Goal: Task Accomplishment & Management: Complete application form

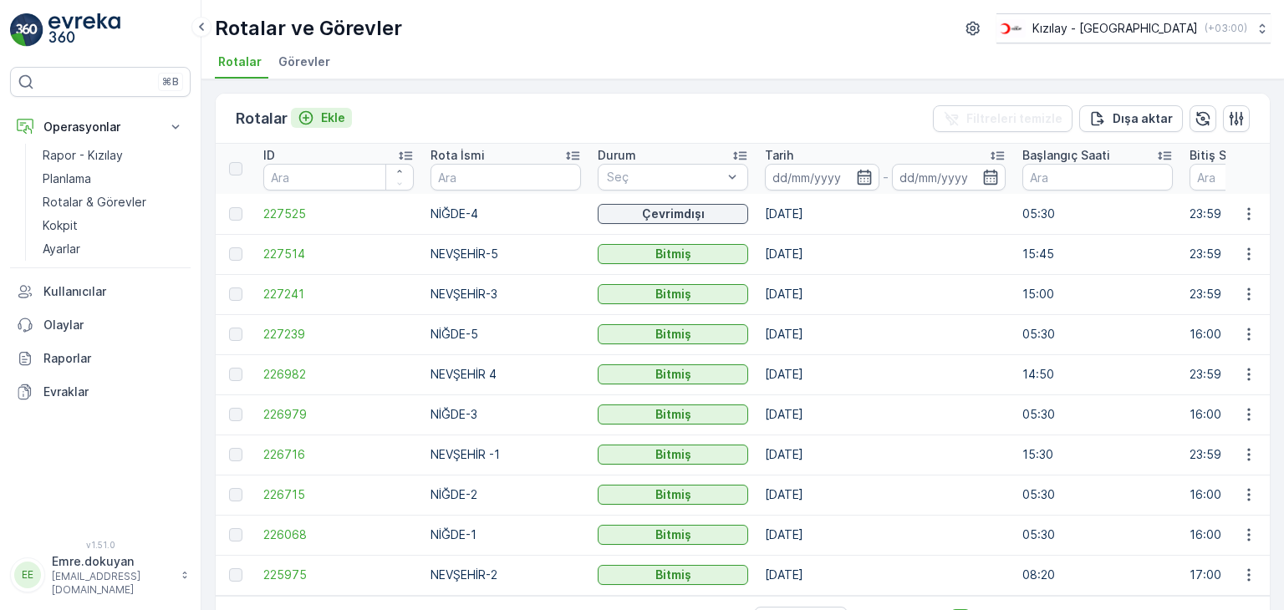
click at [334, 115] on p "Ekle" at bounding box center [333, 118] width 24 height 17
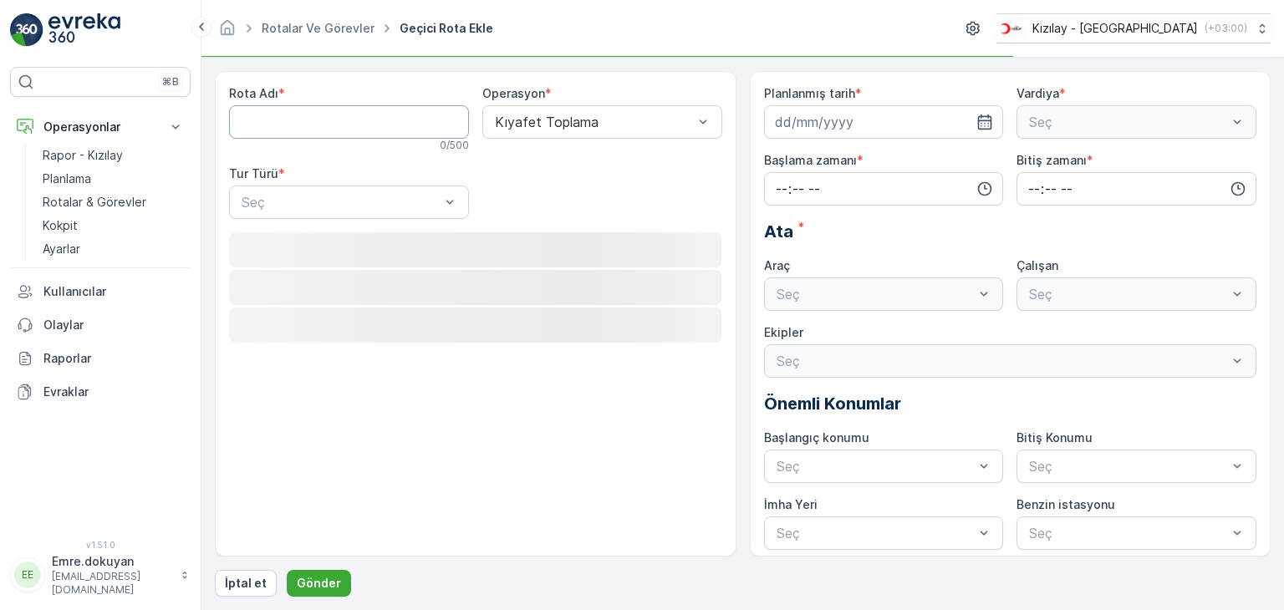
click at [318, 125] on Adı "Rota Adı" at bounding box center [349, 121] width 240 height 33
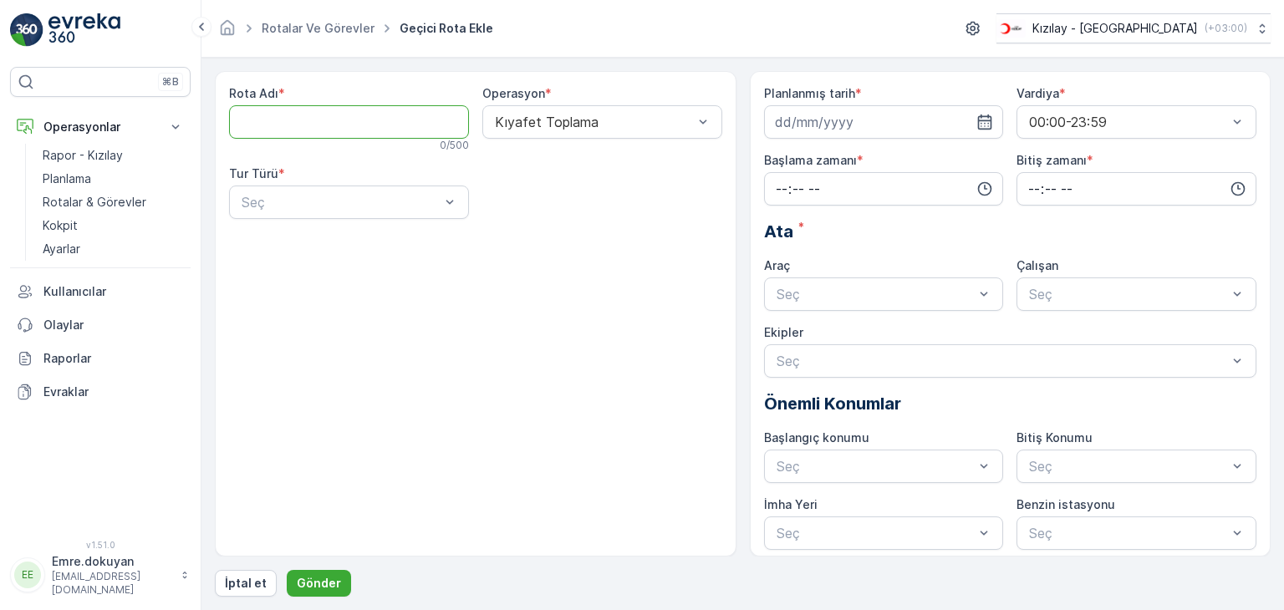
type Adı "NEVŞEHİR-2"
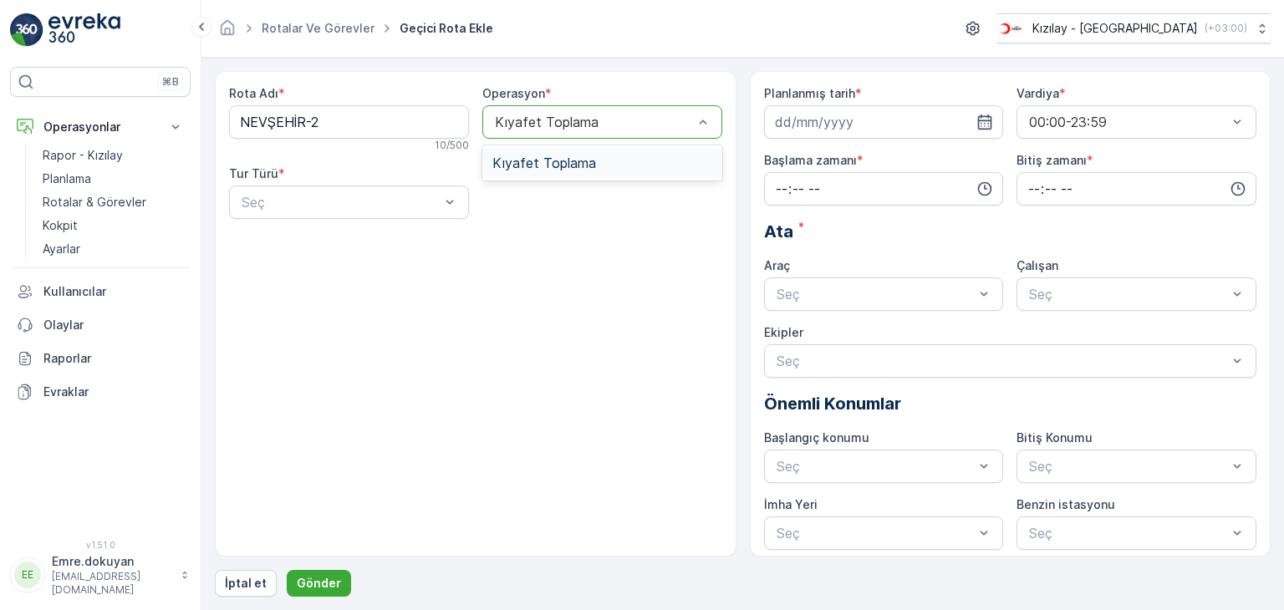
click at [552, 166] on span "Kıyafet Toplama" at bounding box center [545, 163] width 104 height 15
click at [333, 250] on div "Statik" at bounding box center [349, 243] width 240 height 28
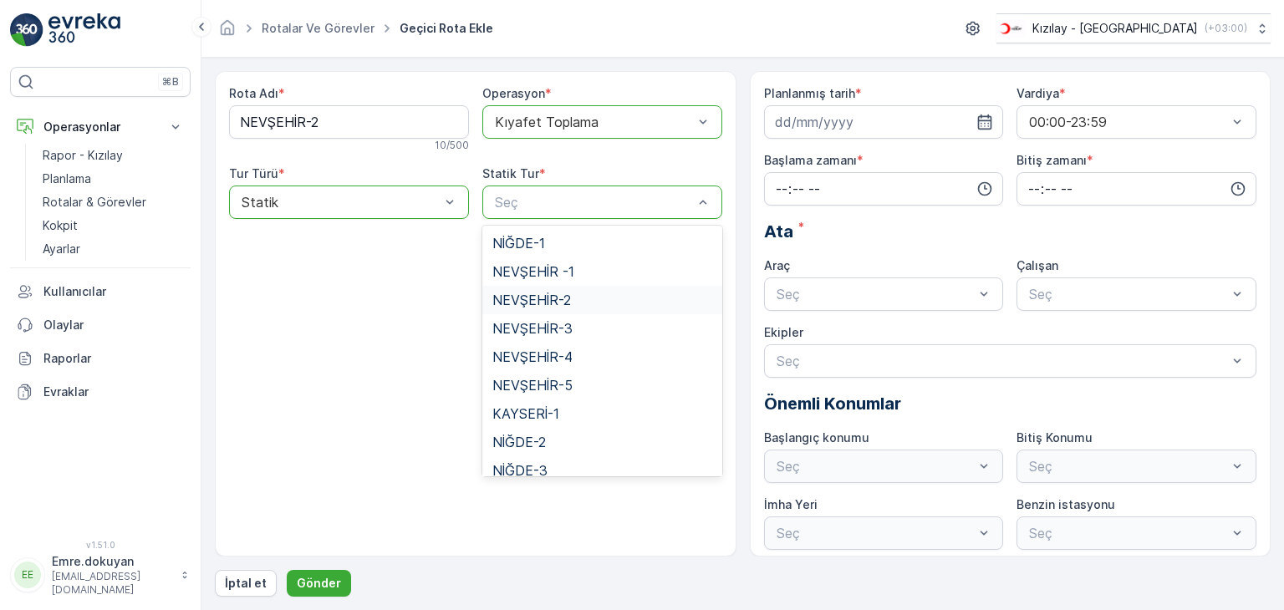
click at [561, 299] on span "NEVŞEHİR-2" at bounding box center [532, 300] width 79 height 15
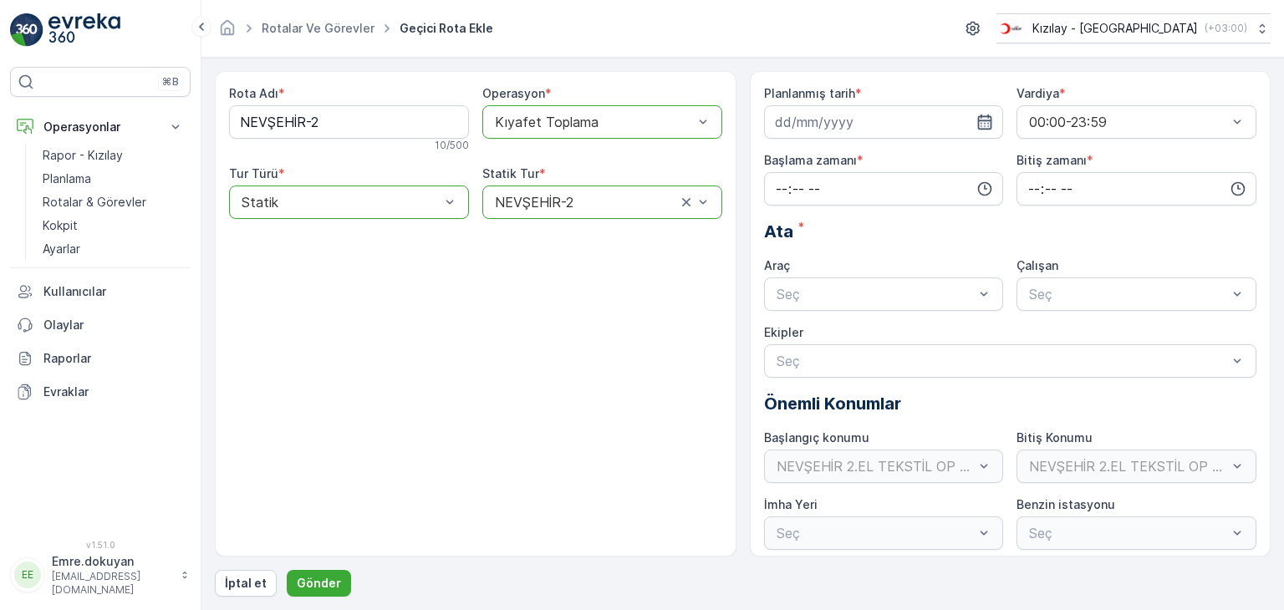
click at [984, 119] on icon "button" at bounding box center [985, 122] width 17 height 17
click at [914, 329] on div "26" at bounding box center [913, 327] width 27 height 27
type input "[DATE]"
click at [779, 183] on input "time" at bounding box center [884, 188] width 240 height 33
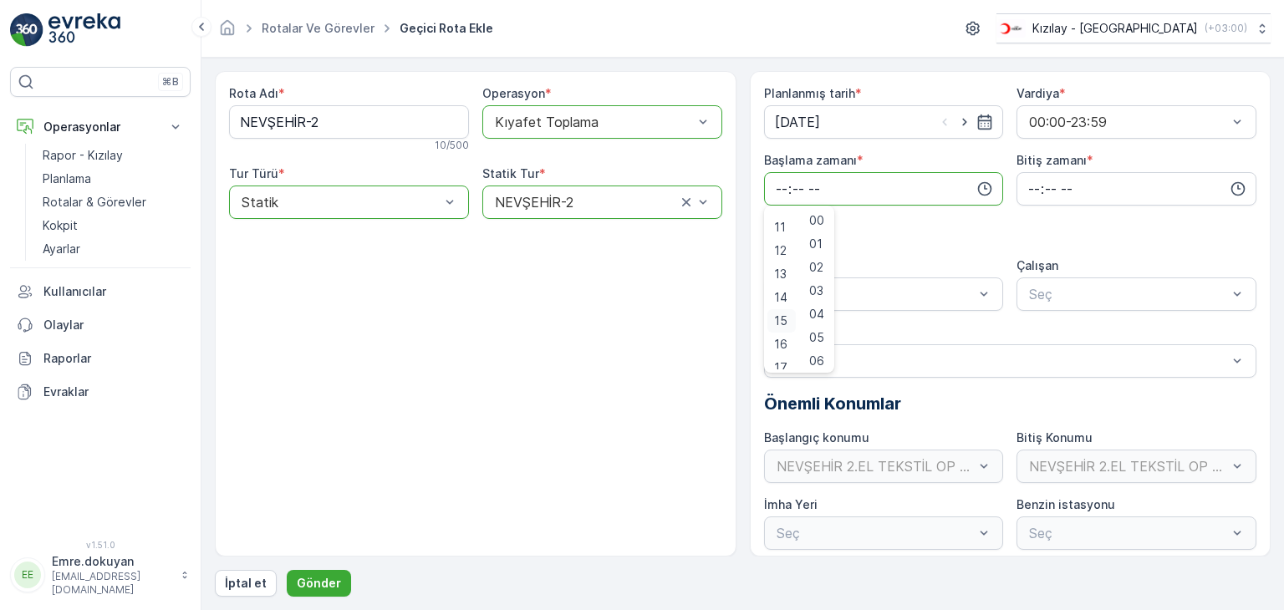
click at [779, 319] on span "15" at bounding box center [780, 321] width 13 height 17
click at [820, 238] on span "15" at bounding box center [815, 237] width 13 height 17
click at [803, 186] on input "15:15" at bounding box center [884, 188] width 240 height 33
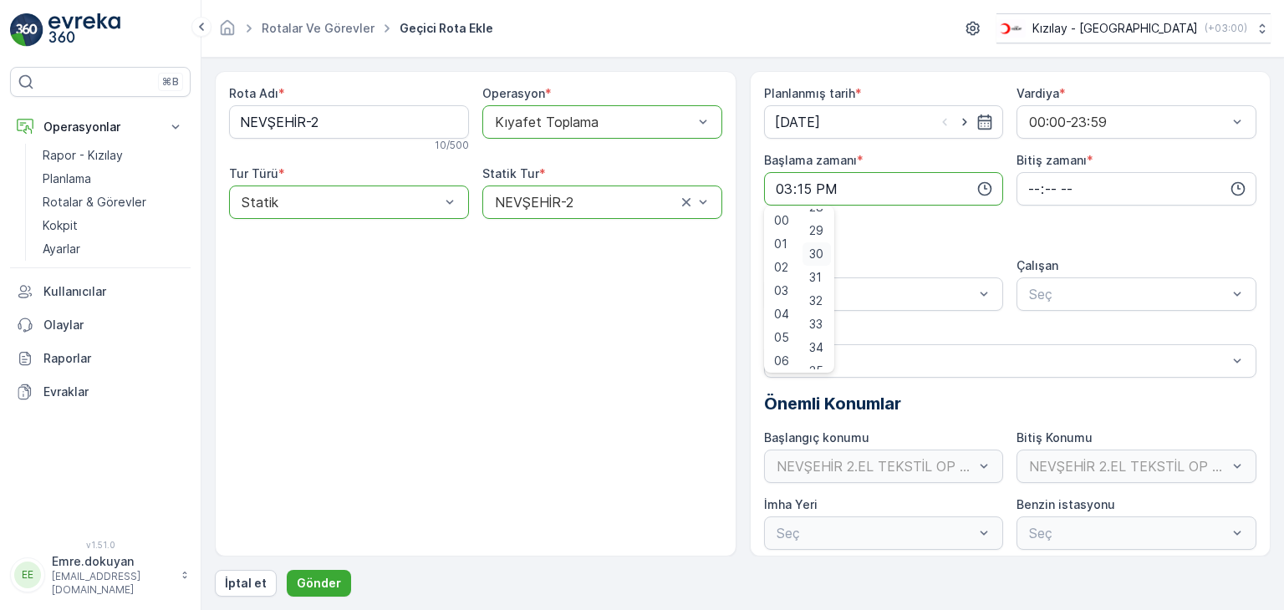
click at [824, 249] on span "30" at bounding box center [816, 254] width 14 height 17
type input "15:30"
click at [1025, 181] on input "time" at bounding box center [1137, 188] width 240 height 33
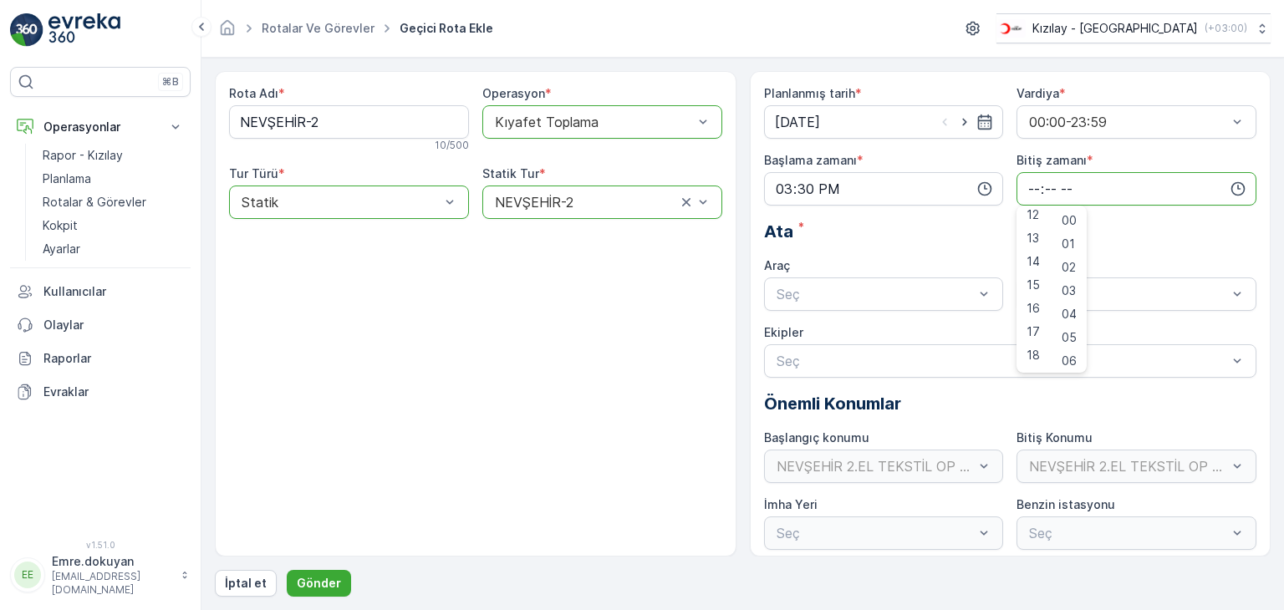
scroll to position [401, 0]
click at [1033, 355] on span "23" at bounding box center [1033, 358] width 13 height 17
click at [1070, 352] on span "59" at bounding box center [1069, 358] width 15 height 17
type input "23:59"
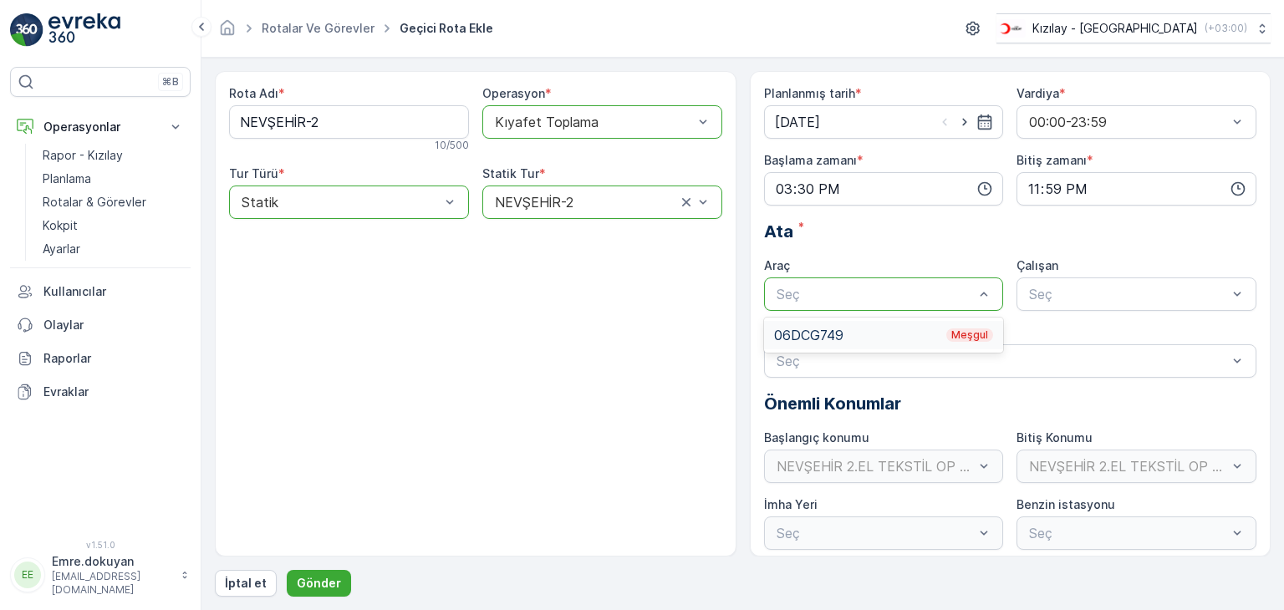
click at [834, 332] on div "06DCG749 Meşgul" at bounding box center [884, 335] width 220 height 15
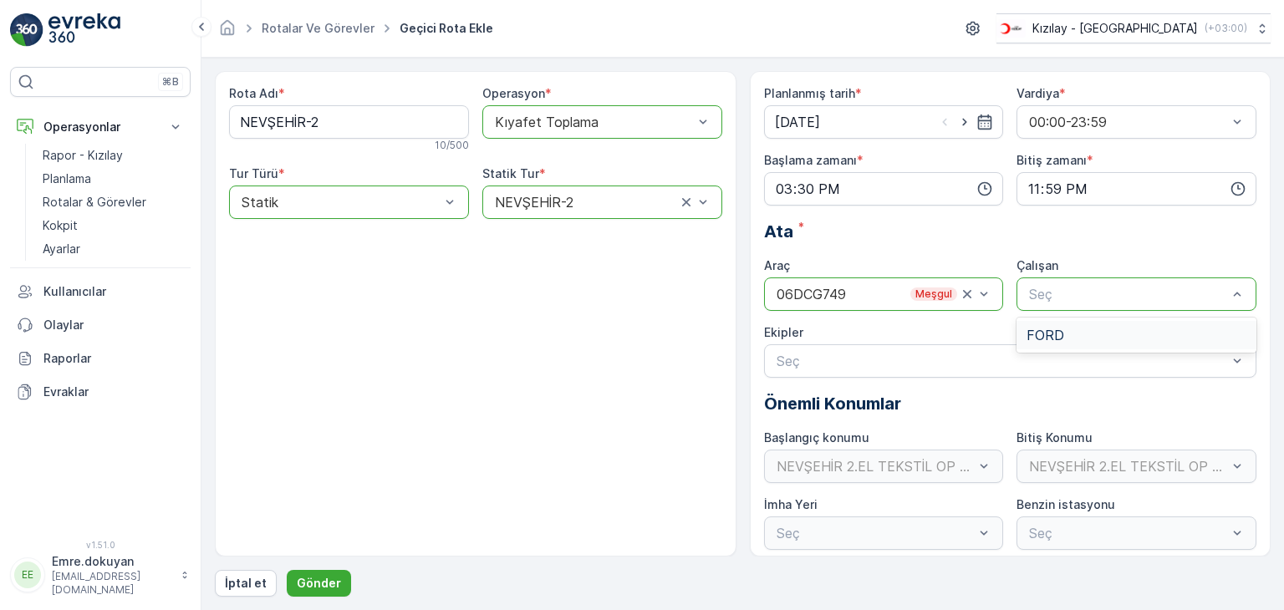
click at [1074, 339] on div "FORD" at bounding box center [1137, 335] width 220 height 15
click at [318, 580] on p "Gönder" at bounding box center [319, 583] width 44 height 17
